Goal: Transaction & Acquisition: Purchase product/service

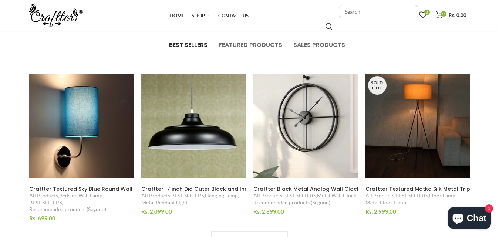
scroll to position [399, 0]
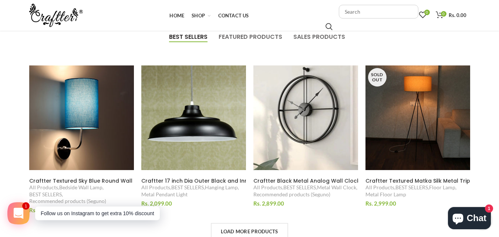
click at [362, 15] on input "text" at bounding box center [378, 12] width 79 height 14
type input "suspension light"
click at [325, 23] on input "Search" at bounding box center [328, 26] width 7 height 7
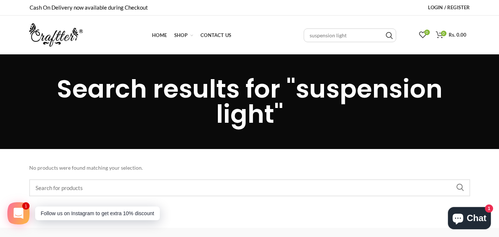
click at [349, 38] on input "suspension light" at bounding box center [349, 35] width 92 height 14
type input "pendant lightlight"
click at [386, 32] on input "Search" at bounding box center [389, 35] width 7 height 7
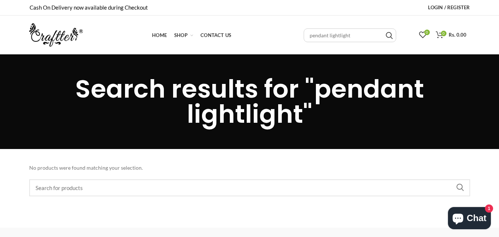
click at [349, 38] on input "pendant lightlight" at bounding box center [349, 35] width 92 height 14
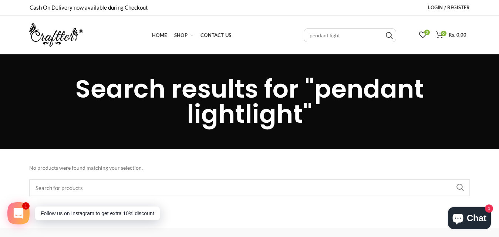
type input "pendant light"
click at [386, 32] on input "Search" at bounding box center [389, 35] width 7 height 7
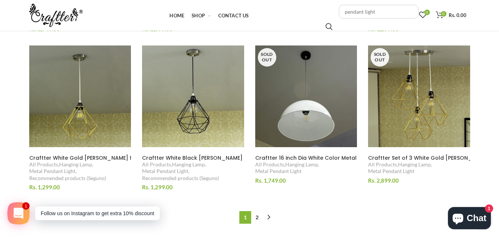
scroll to position [461, 0]
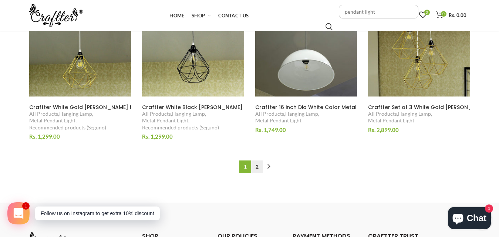
click at [259, 170] on link "2" at bounding box center [257, 166] width 12 height 13
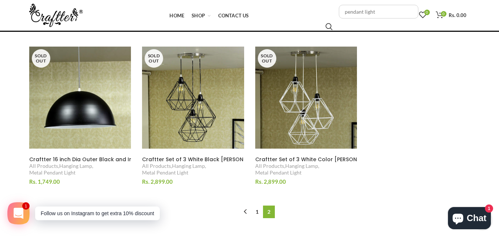
scroll to position [87, 0]
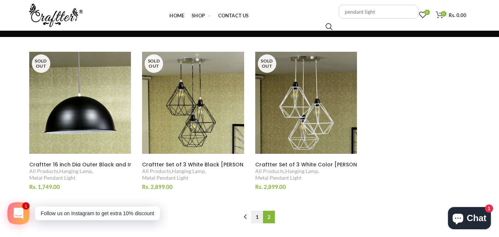
click at [258, 218] on link "1" at bounding box center [257, 217] width 12 height 13
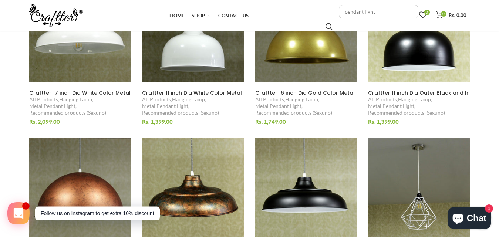
scroll to position [155, 0]
